Goal: Information Seeking & Learning: Learn about a topic

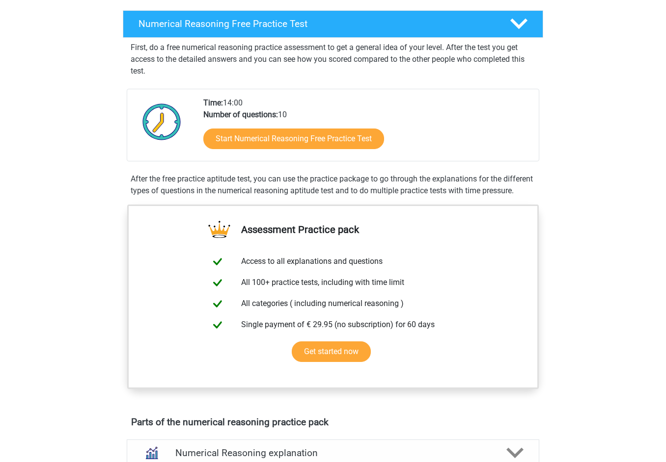
scroll to position [134, 0]
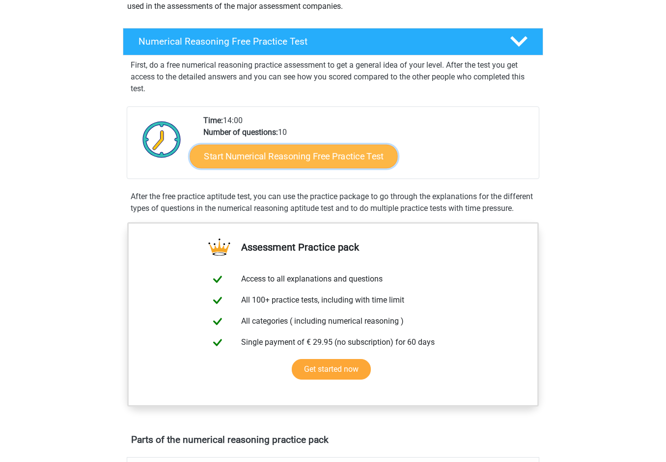
click at [292, 152] on link "Start Numerical Reasoning Free Practice Test" at bounding box center [294, 156] width 208 height 24
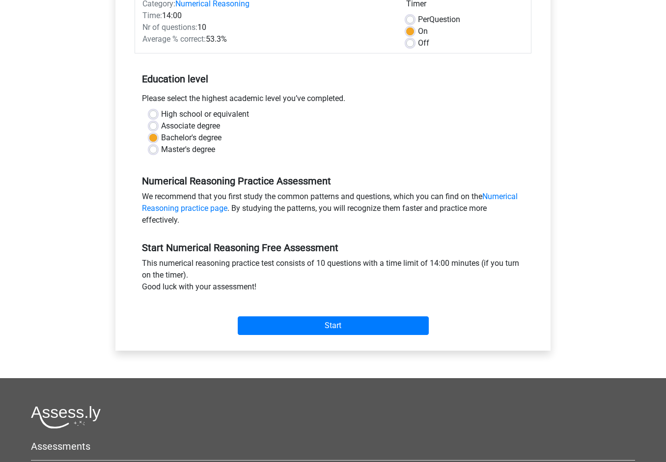
scroll to position [146, 0]
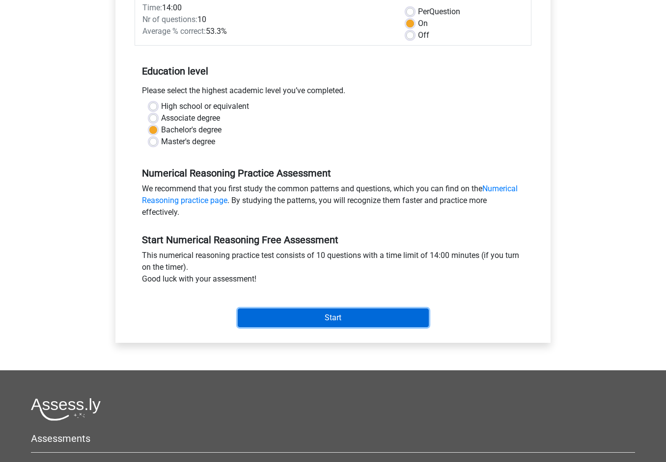
click at [295, 312] on input "Start" at bounding box center [333, 318] width 191 height 19
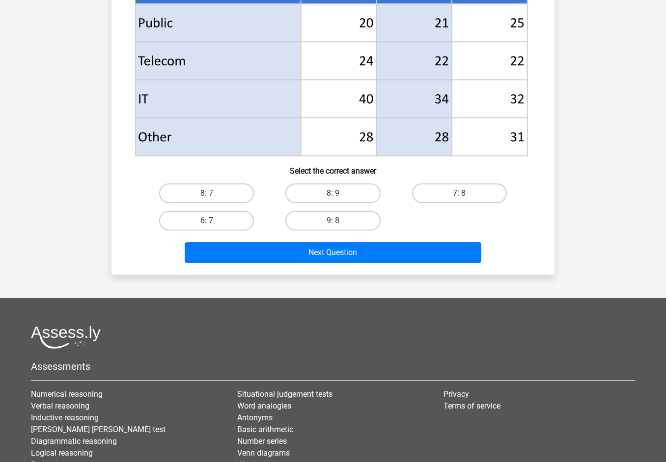
scroll to position [445, 0]
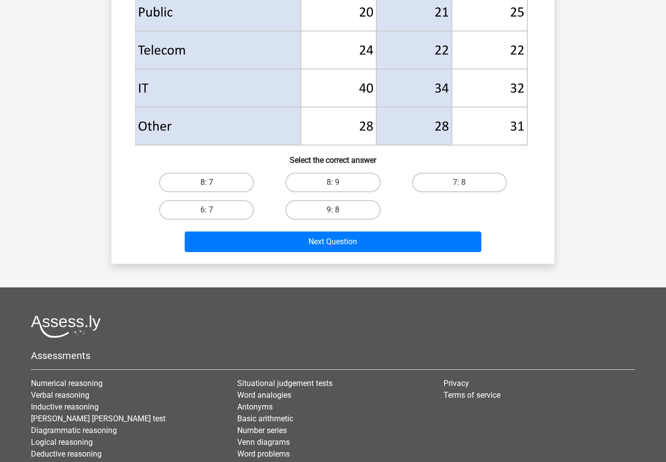
drag, startPoint x: 220, startPoint y: 182, endPoint x: 226, endPoint y: 187, distance: 7.6
click at [220, 182] on label "8: 7" at bounding box center [206, 183] width 95 height 20
click at [213, 183] on input "8: 7" at bounding box center [210, 186] width 6 height 6
radio input "true"
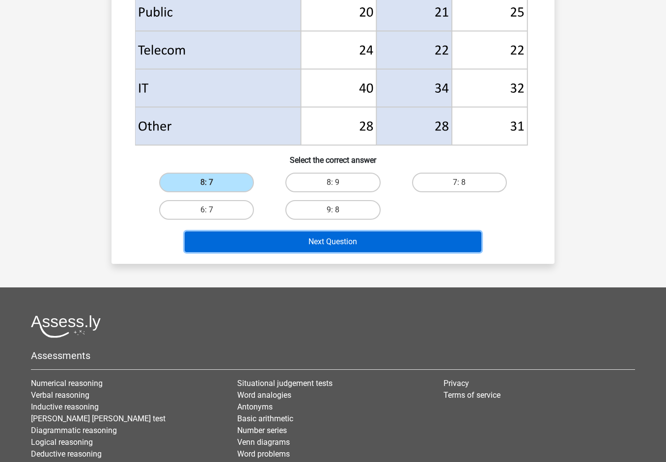
click at [250, 240] on button "Next Question" at bounding box center [333, 242] width 297 height 21
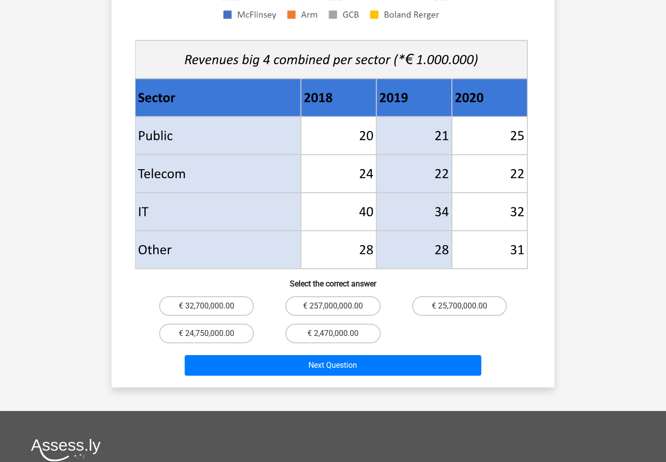
scroll to position [354, 0]
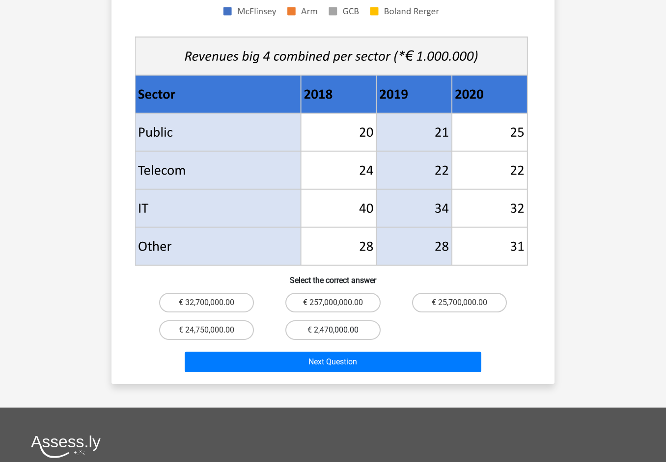
click at [325, 320] on label "€ 2,470,000.00" at bounding box center [332, 330] width 95 height 20
click at [333, 330] on input "€ 2,470,000.00" at bounding box center [336, 333] width 6 height 6
radio input "true"
click at [314, 320] on label "€ 2,470,000.00" at bounding box center [332, 330] width 95 height 20
click at [333, 330] on input "€ 2,470,000.00" at bounding box center [336, 333] width 6 height 6
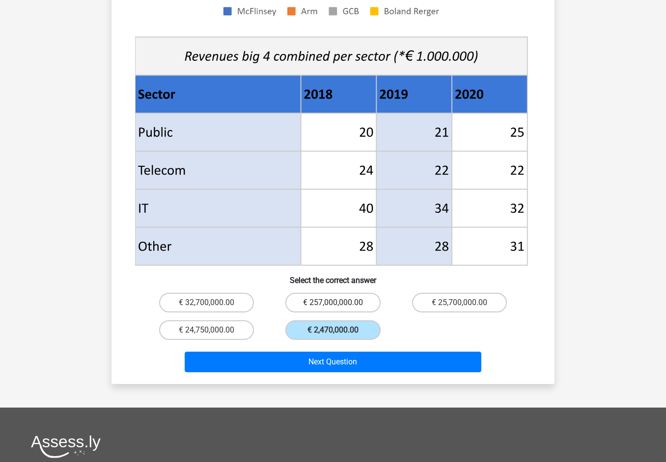
click at [314, 293] on label "€ 257,000,000.00" at bounding box center [332, 303] width 95 height 20
click at [333, 303] on input "€ 257,000,000.00" at bounding box center [336, 306] width 6 height 6
radio input "true"
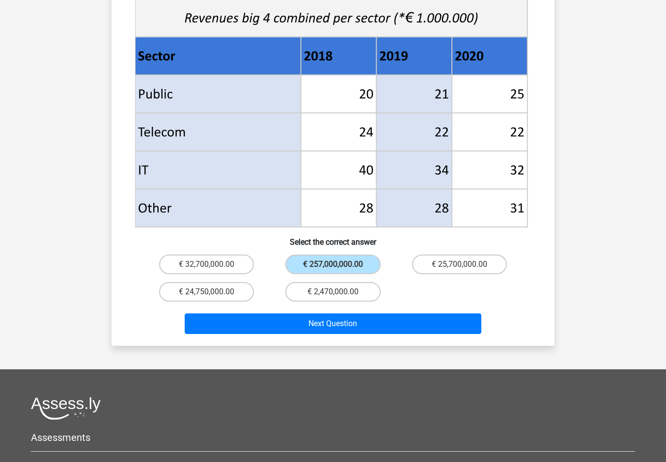
scroll to position [536, 0]
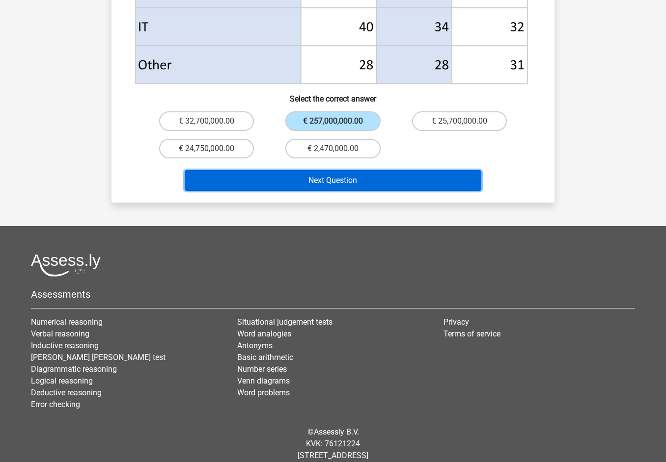
click at [326, 170] on button "Next Question" at bounding box center [333, 180] width 297 height 21
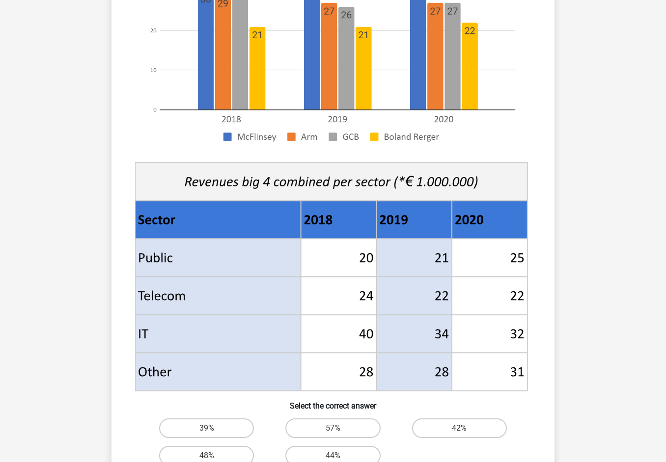
scroll to position [69, 0]
